Goal: Navigation & Orientation: Find specific page/section

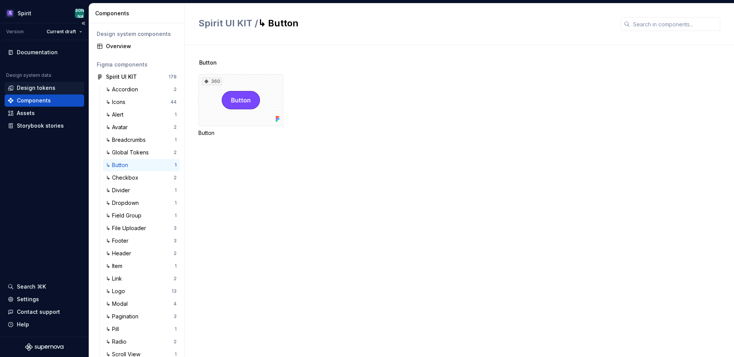
click at [41, 89] on div "Design tokens" at bounding box center [36, 88] width 39 height 8
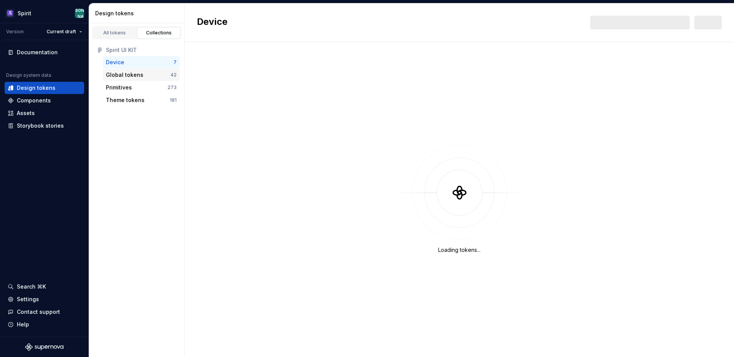
click at [121, 77] on div "Global tokens" at bounding box center [124, 75] width 37 height 8
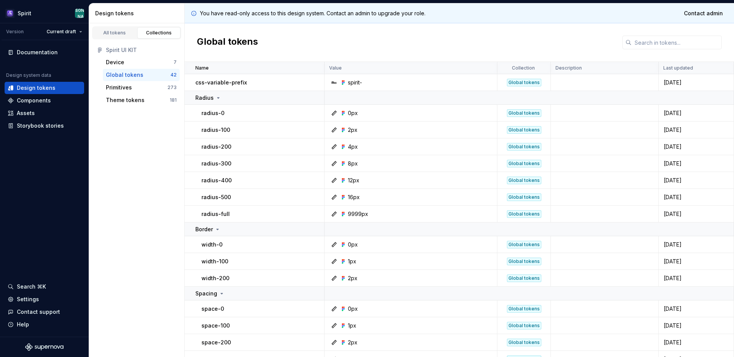
scroll to position [589, 0]
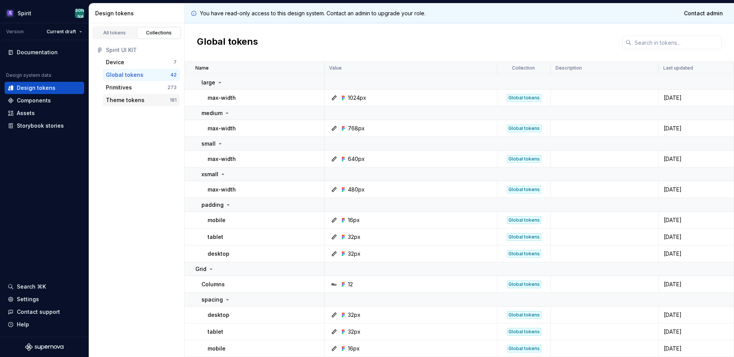
click at [135, 100] on div "Theme tokens" at bounding box center [125, 100] width 39 height 8
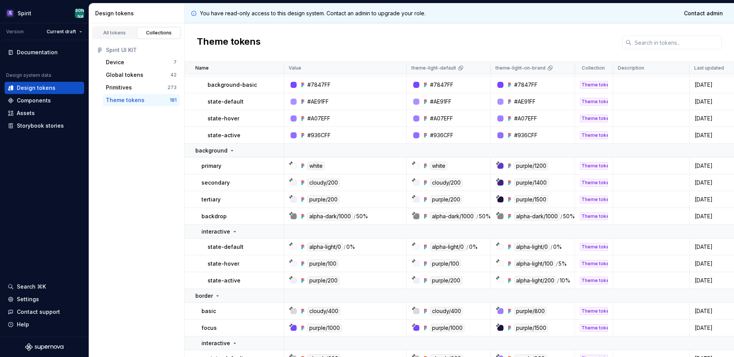
scroll to position [342, 0]
